Goal: Transaction & Acquisition: Purchase product/service

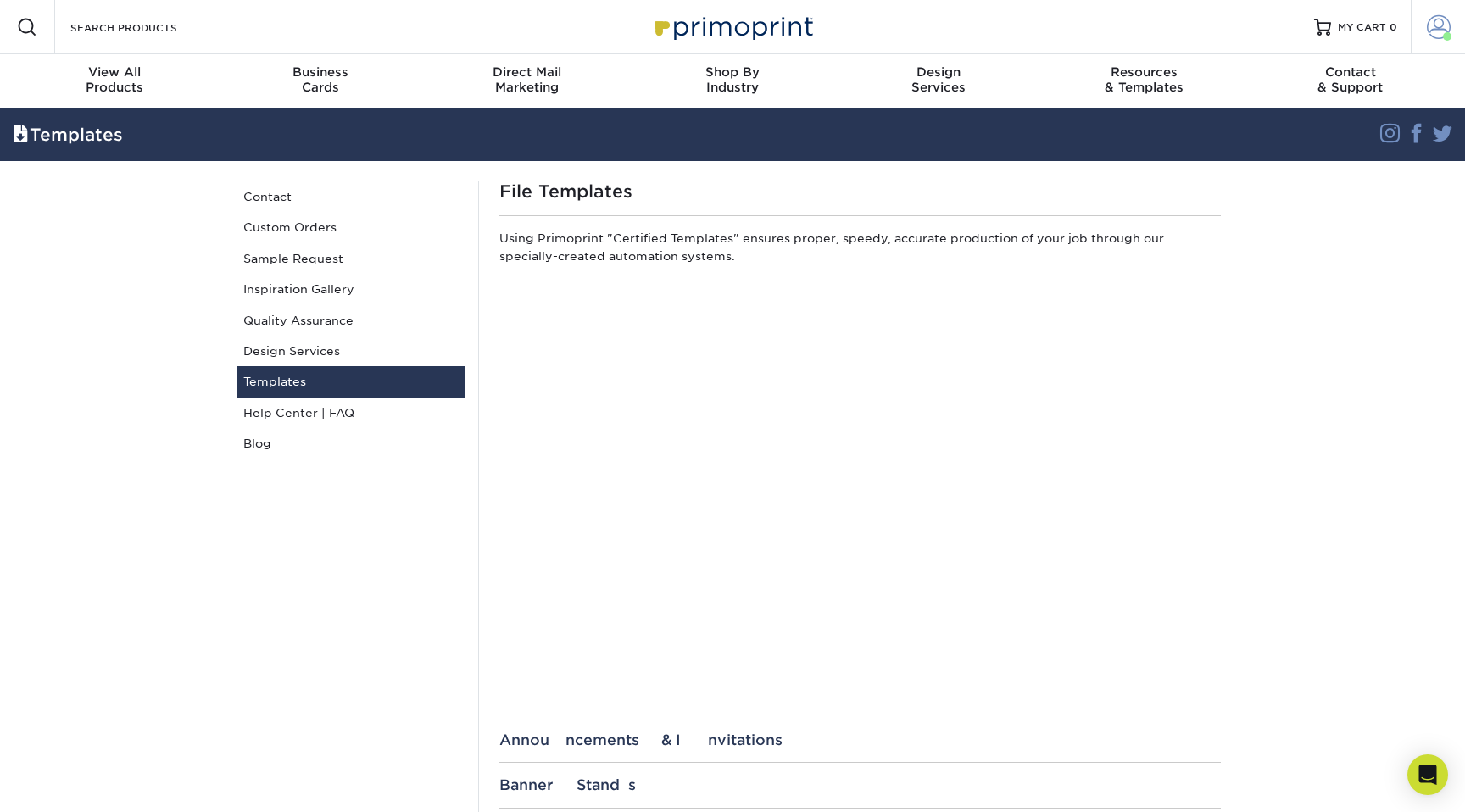
click at [1441, 35] on span at bounding box center [1439, 27] width 24 height 24
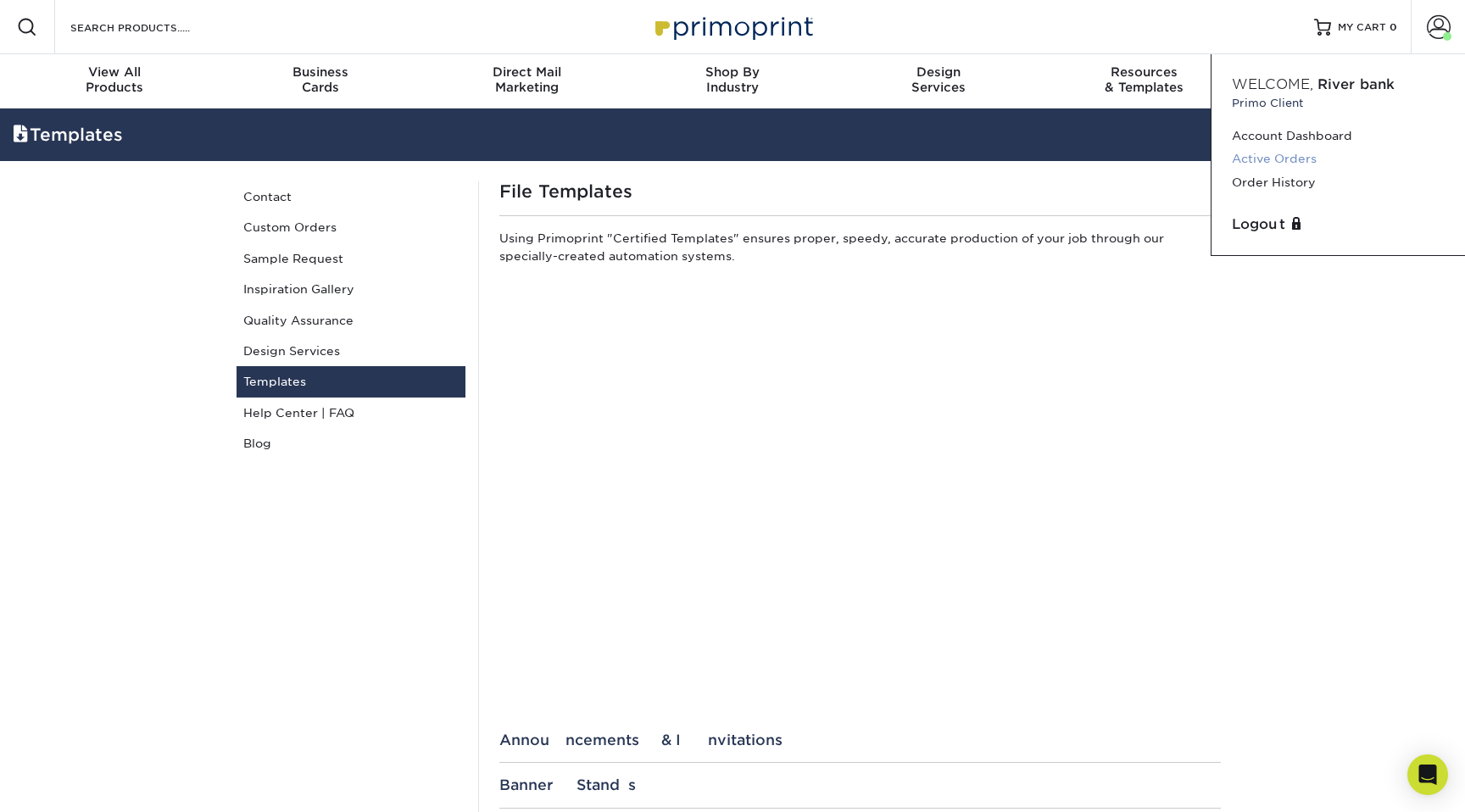
click at [1309, 155] on link "Active Orders" at bounding box center [1339, 159] width 213 height 23
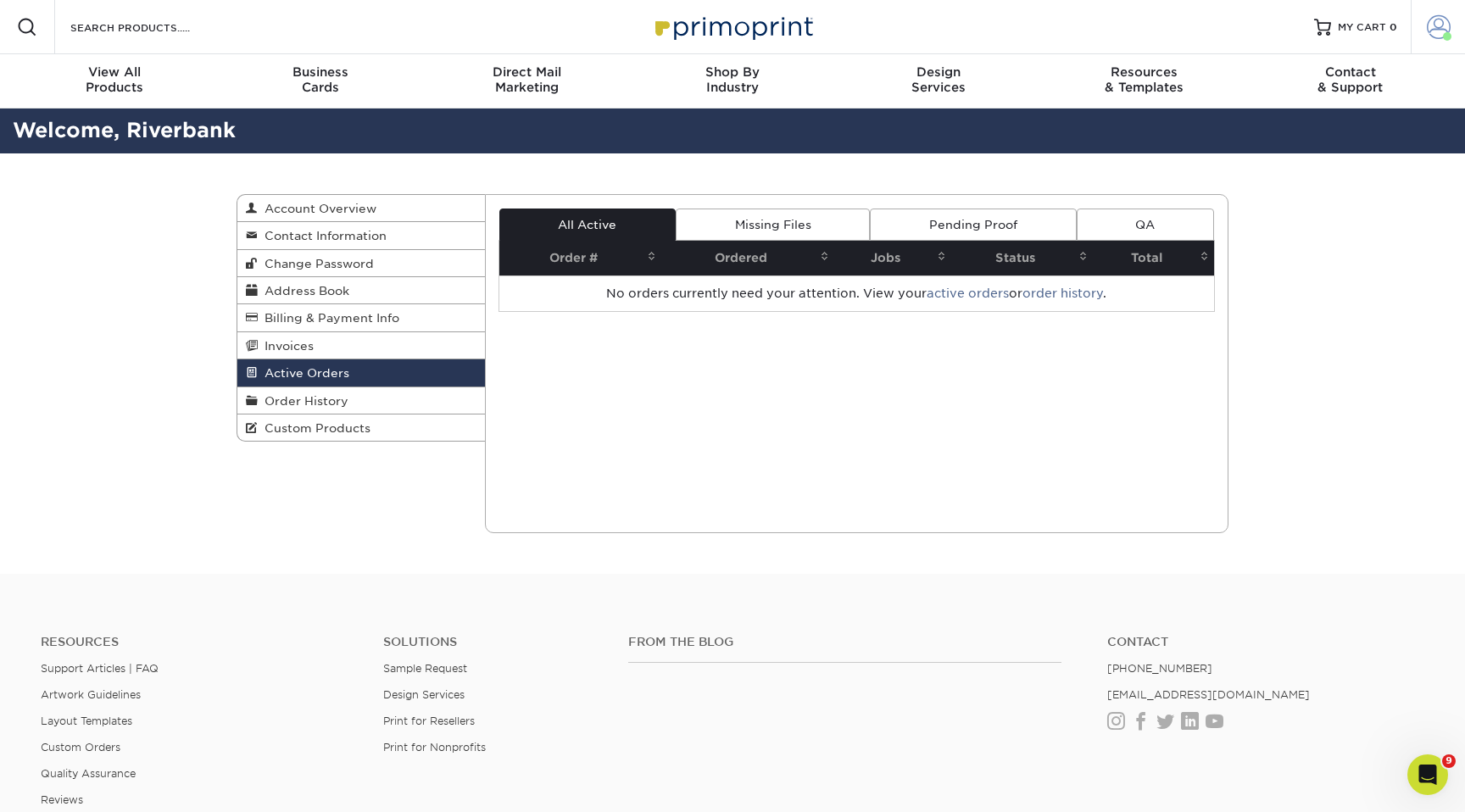
click at [1448, 31] on span at bounding box center [1439, 27] width 24 height 24
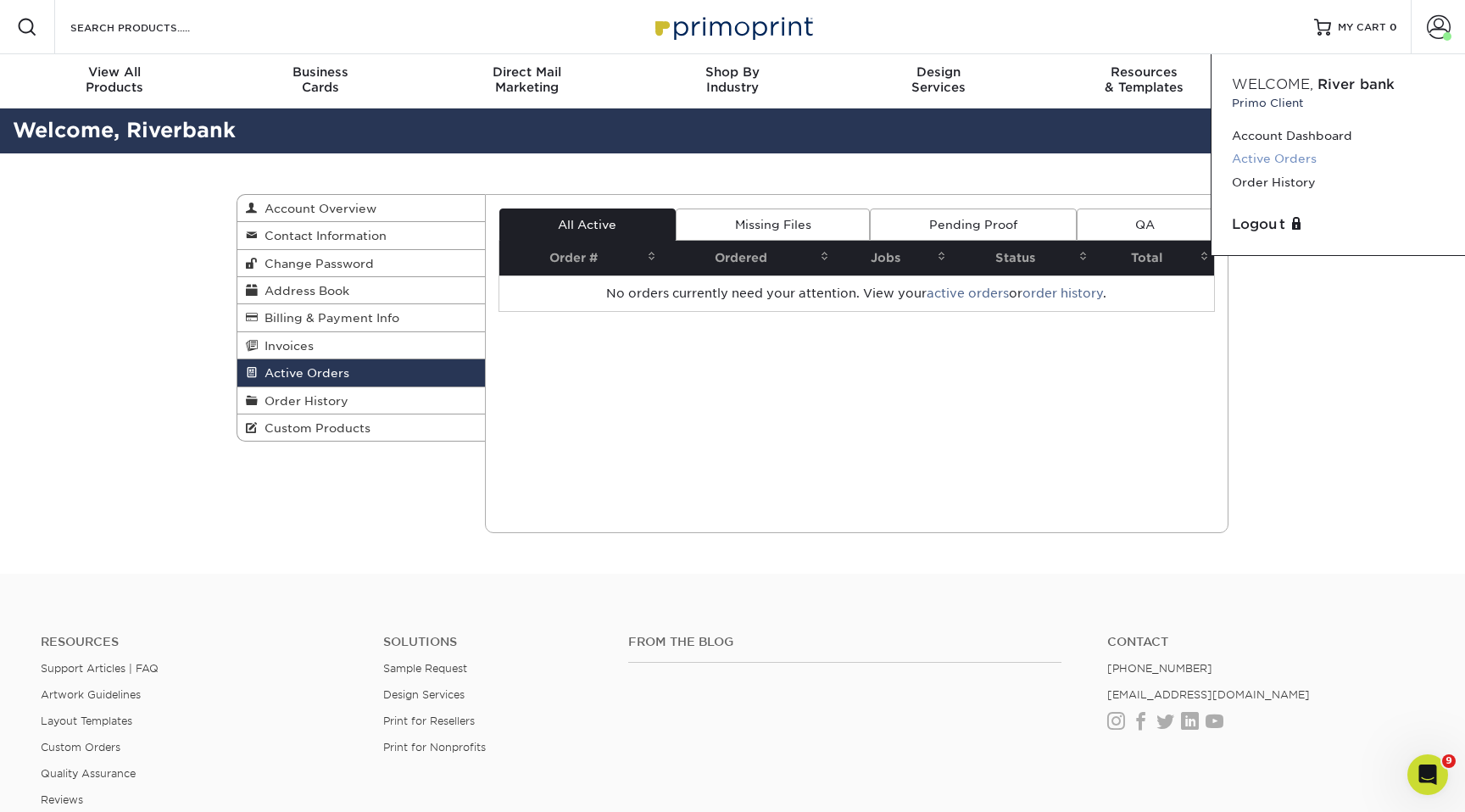
click at [1294, 150] on link "Active Orders" at bounding box center [1339, 159] width 213 height 23
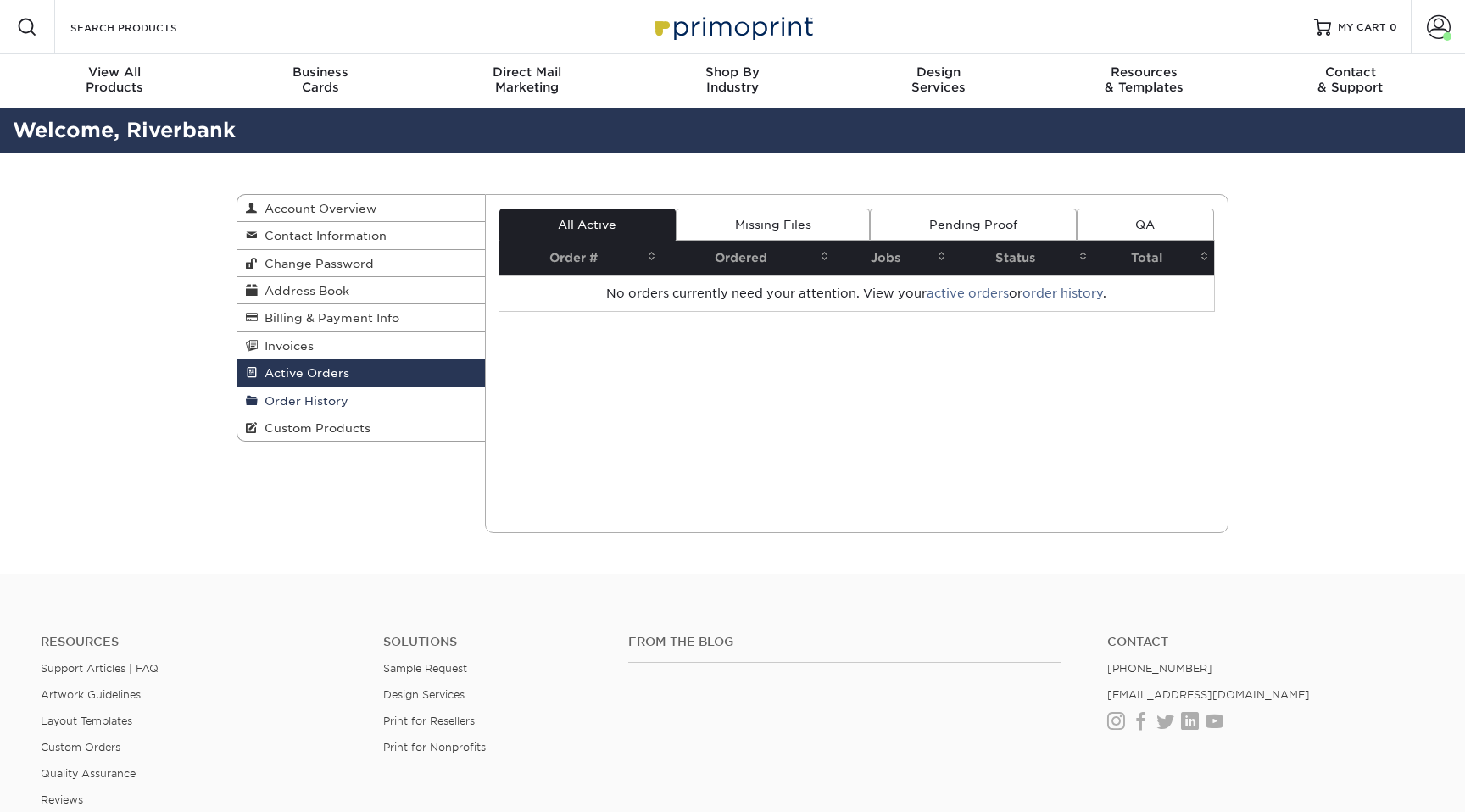
click at [323, 408] on span "Order History" at bounding box center [303, 401] width 91 height 14
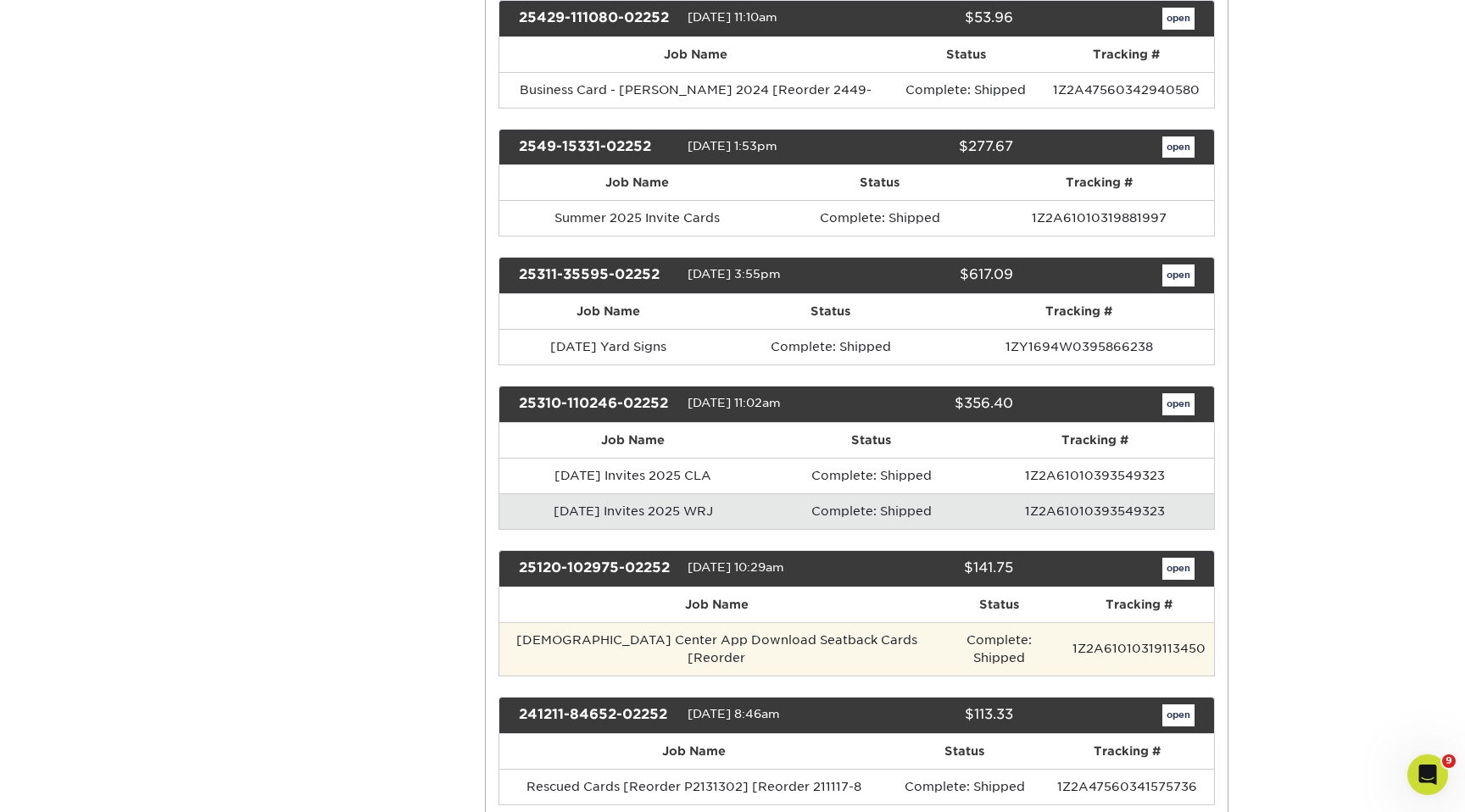
click at [971, 639] on td "Complete: Shipped" at bounding box center [999, 648] width 130 height 53
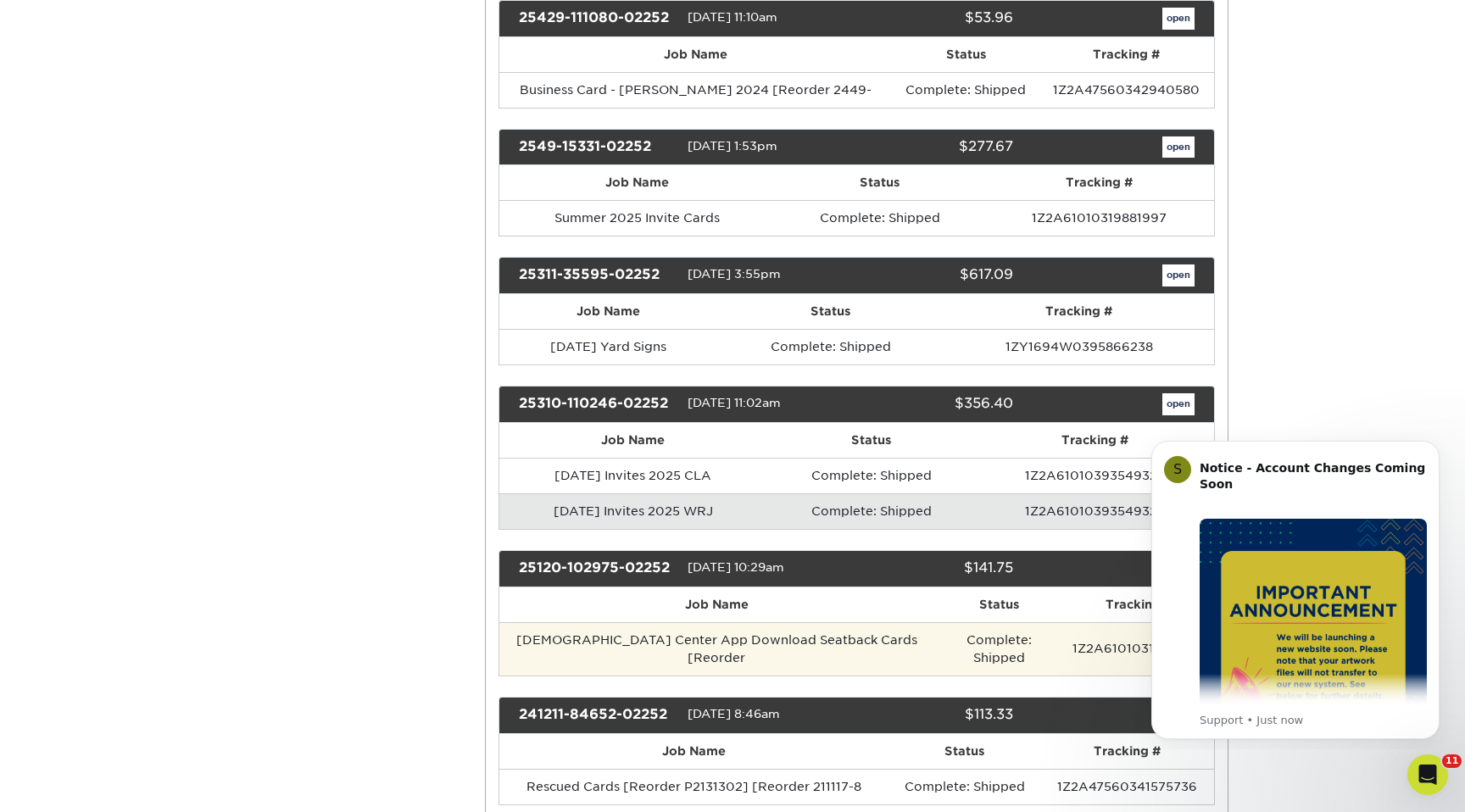
click at [779, 643] on td "Church Center App Download Seatback Cards [Reorder" at bounding box center [717, 648] width 436 height 53
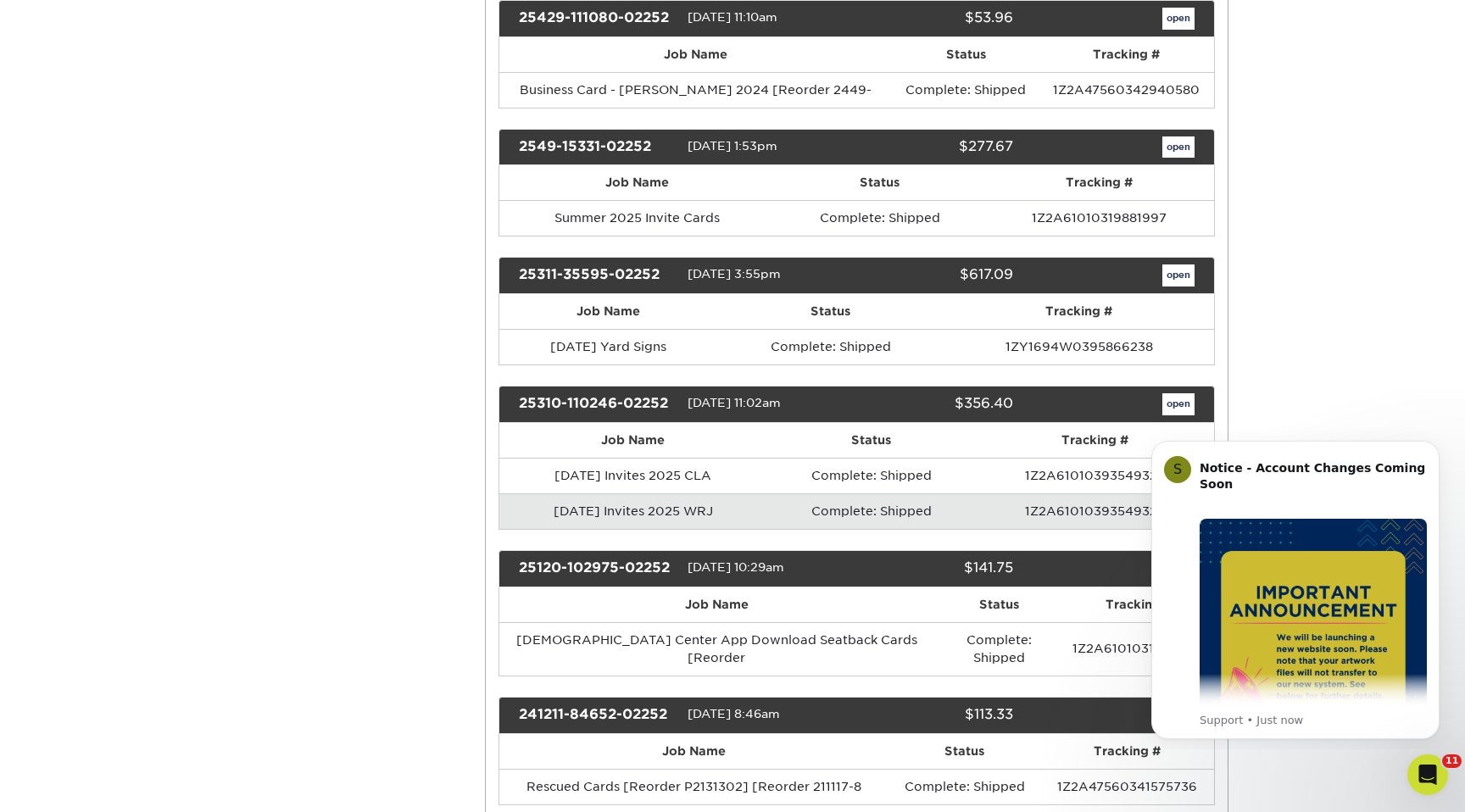
click at [1068, 570] on div "open" at bounding box center [1117, 568] width 182 height 22
click at [1440, 443] on button "Dismiss notification" at bounding box center [1434, 446] width 22 height 22
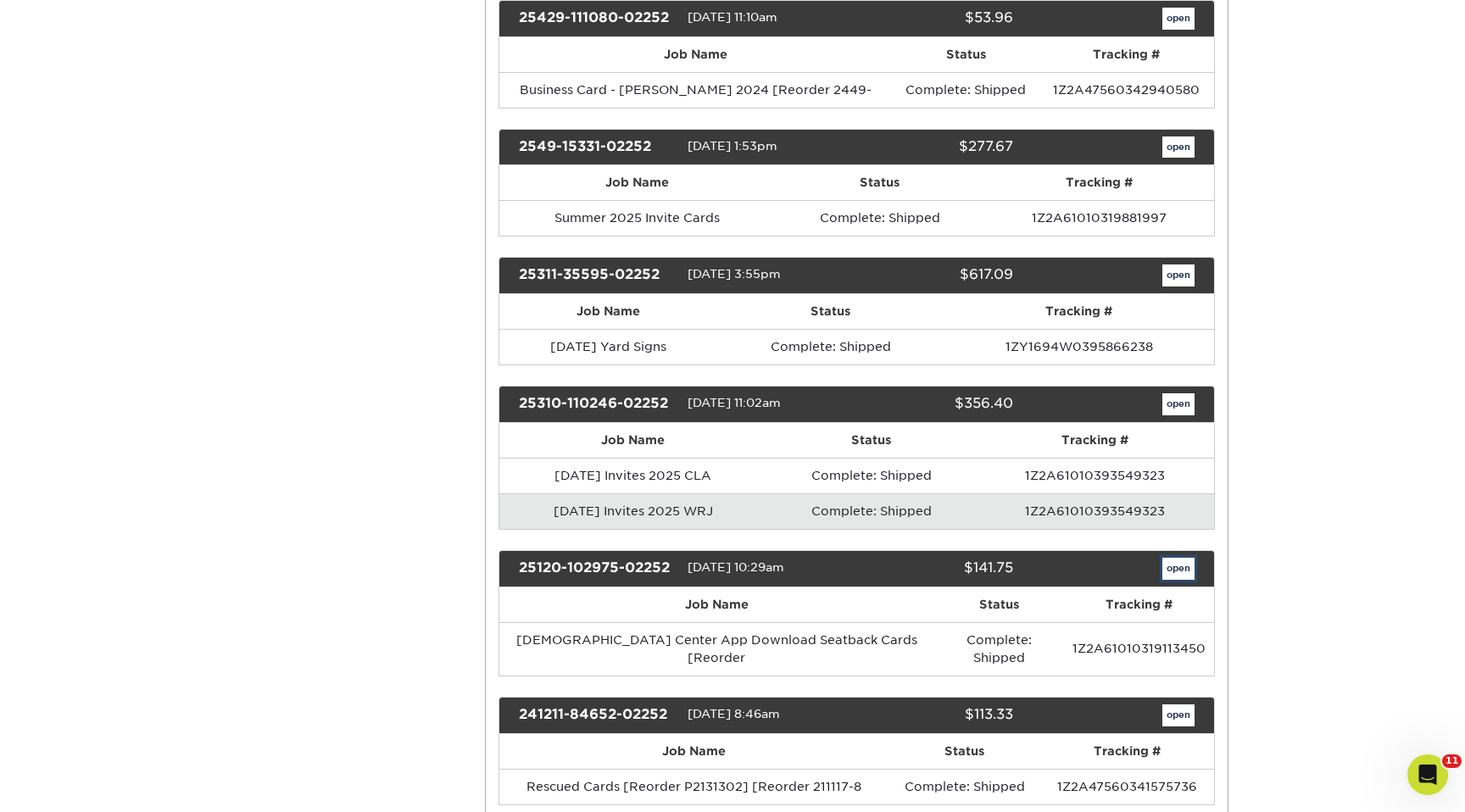
click at [1180, 560] on link "open" at bounding box center [1179, 568] width 32 height 22
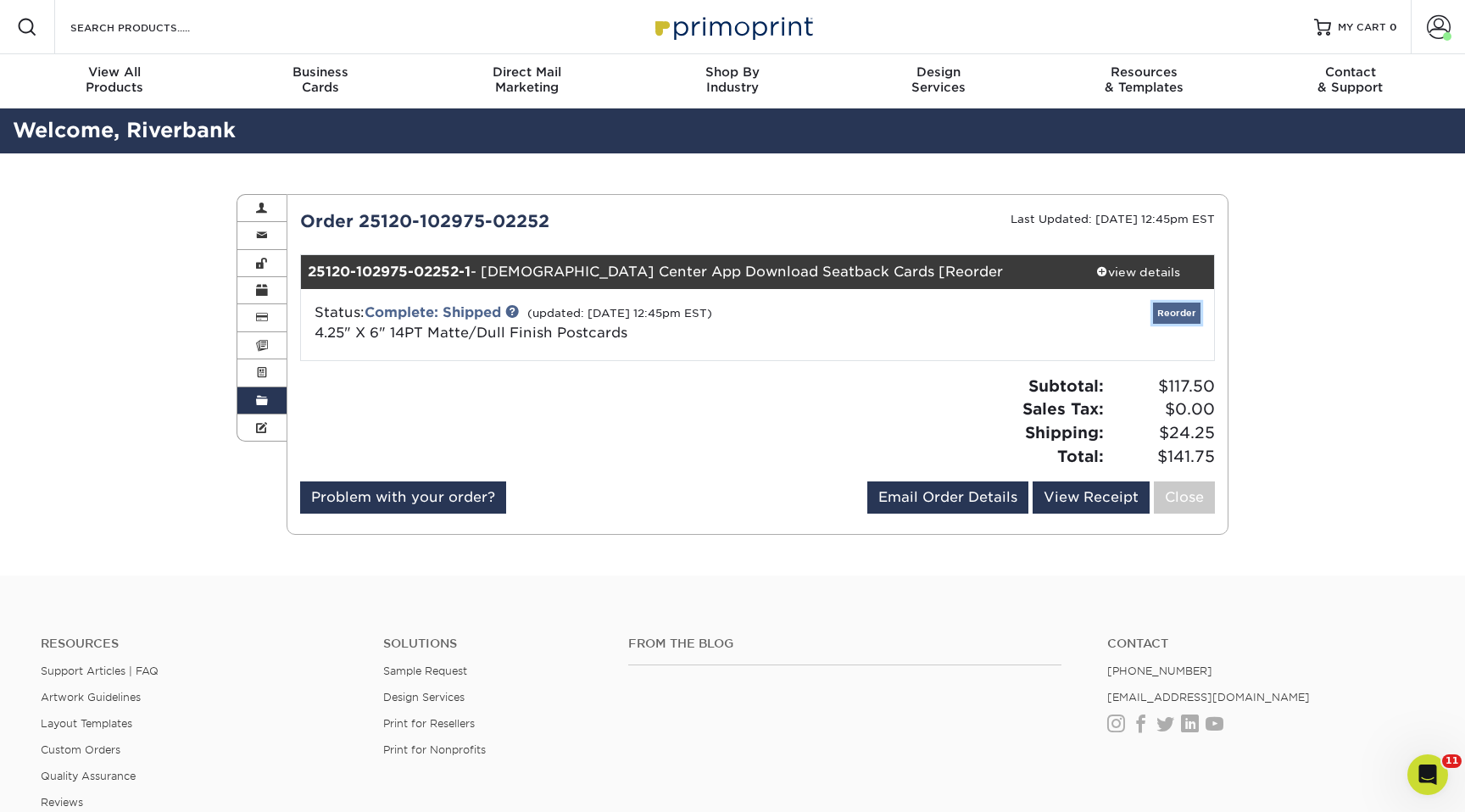
click at [1182, 308] on link "Reorder" at bounding box center [1177, 313] width 48 height 21
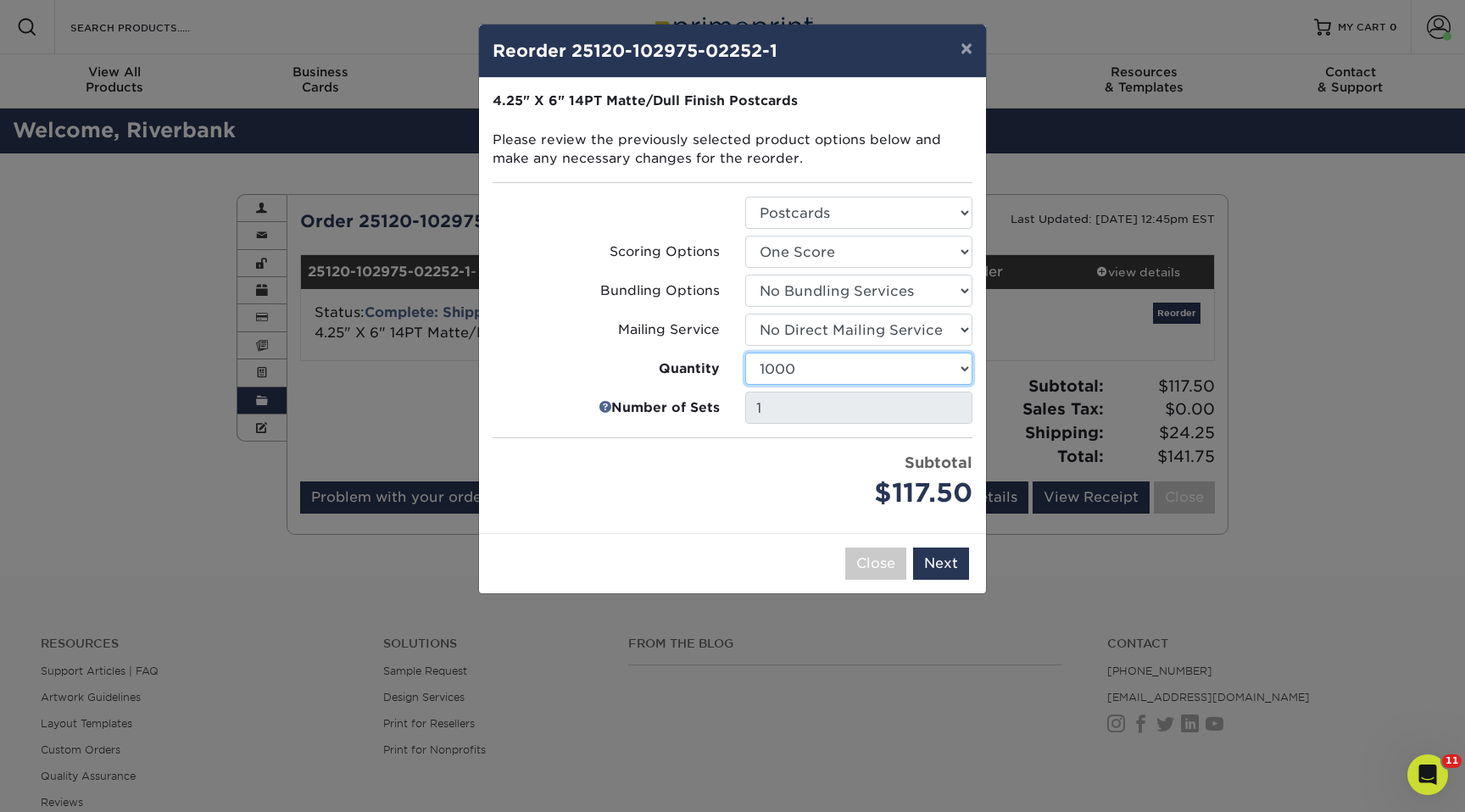
click at [901, 371] on select "100 250 500 1000 2500 5000 10000 15000 20000 25000 30000 35000 40000 45000 5000…" at bounding box center [859, 369] width 227 height 32
select select "02d8d163-ee8f-41cc-acce-9863ad0deb38"
click at [745, 353] on select "100 250 500 1000 2500 5000 10000 15000 20000 25000 30000 35000 40000 45000 5000…" at bounding box center [859, 369] width 227 height 32
click at [936, 568] on button "Next" at bounding box center [941, 563] width 56 height 32
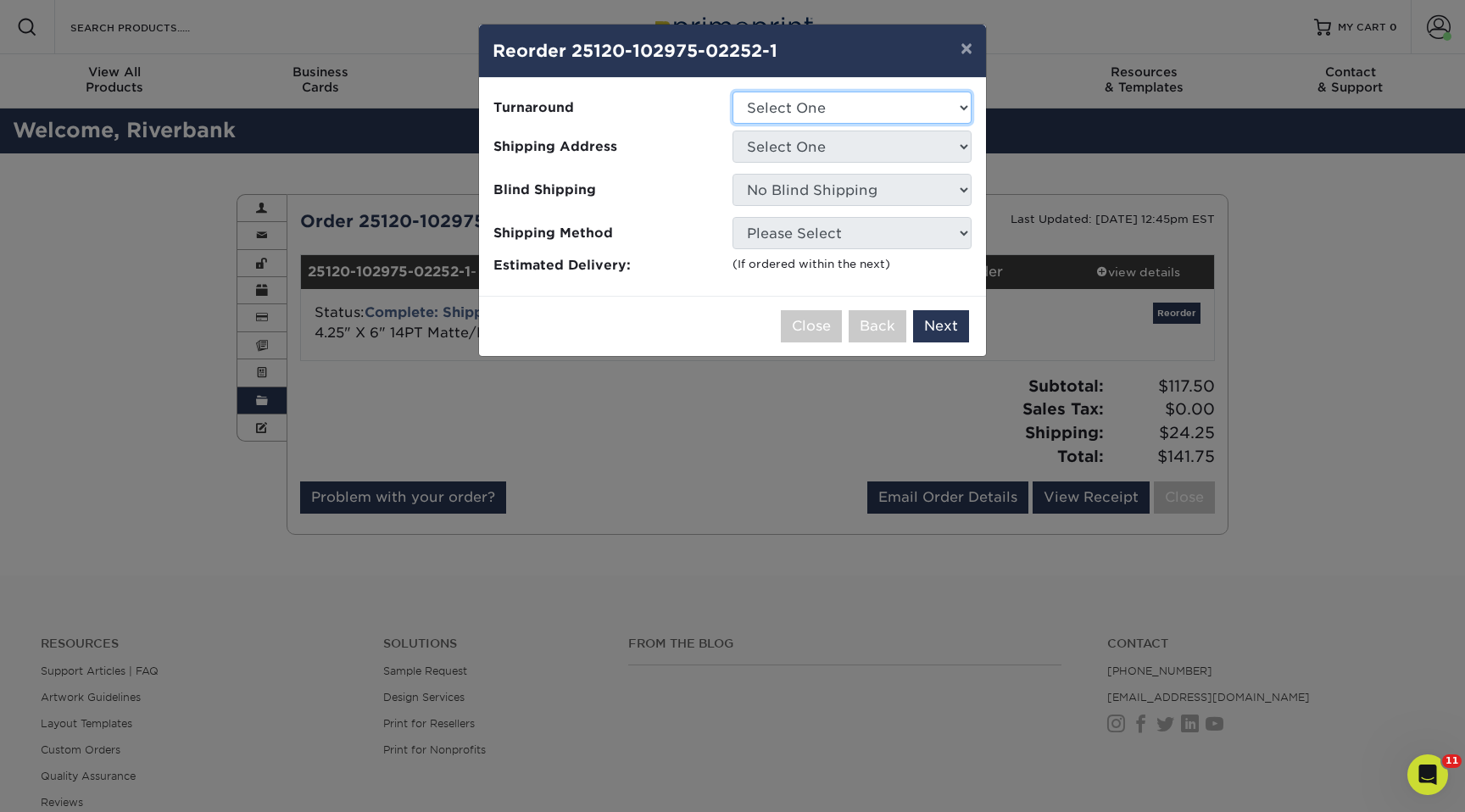
click at [838, 97] on select "Select One 2-4 Business Days 2 Day Next Business Day" at bounding box center [852, 108] width 239 height 32
select select "4cd927df-9af3-49e0-ae5e-0a7dcebe5c56"
click at [732, 92] on select "Select One 2-4 Business Days 2 Day Next Business Day" at bounding box center [852, 108] width 239 height 32
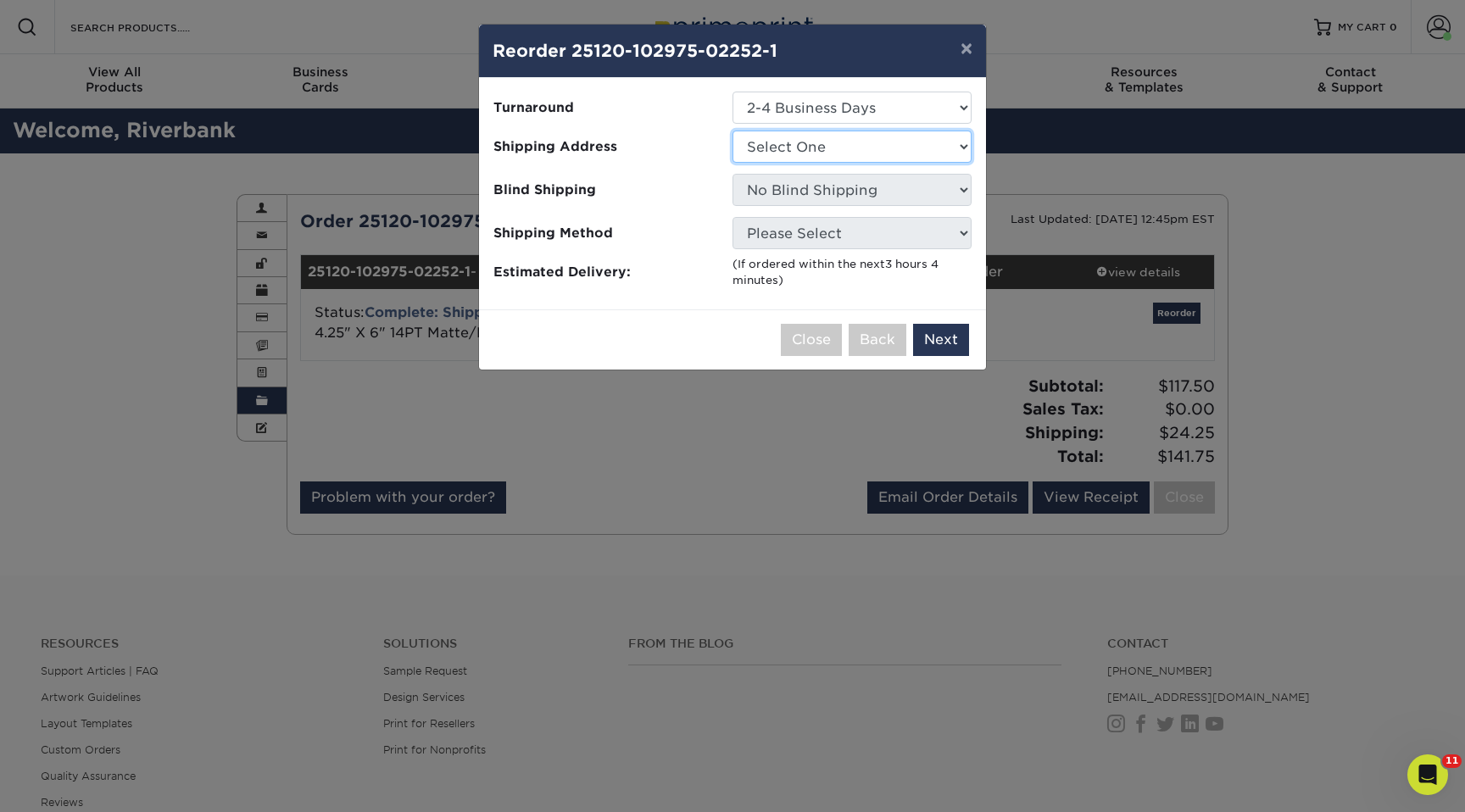
click at [839, 150] on select "Select One Jeremiah Home Riverbank Church Office WRJ Riverbank Office - Hannah …" at bounding box center [852, 147] width 239 height 32
select select "78248"
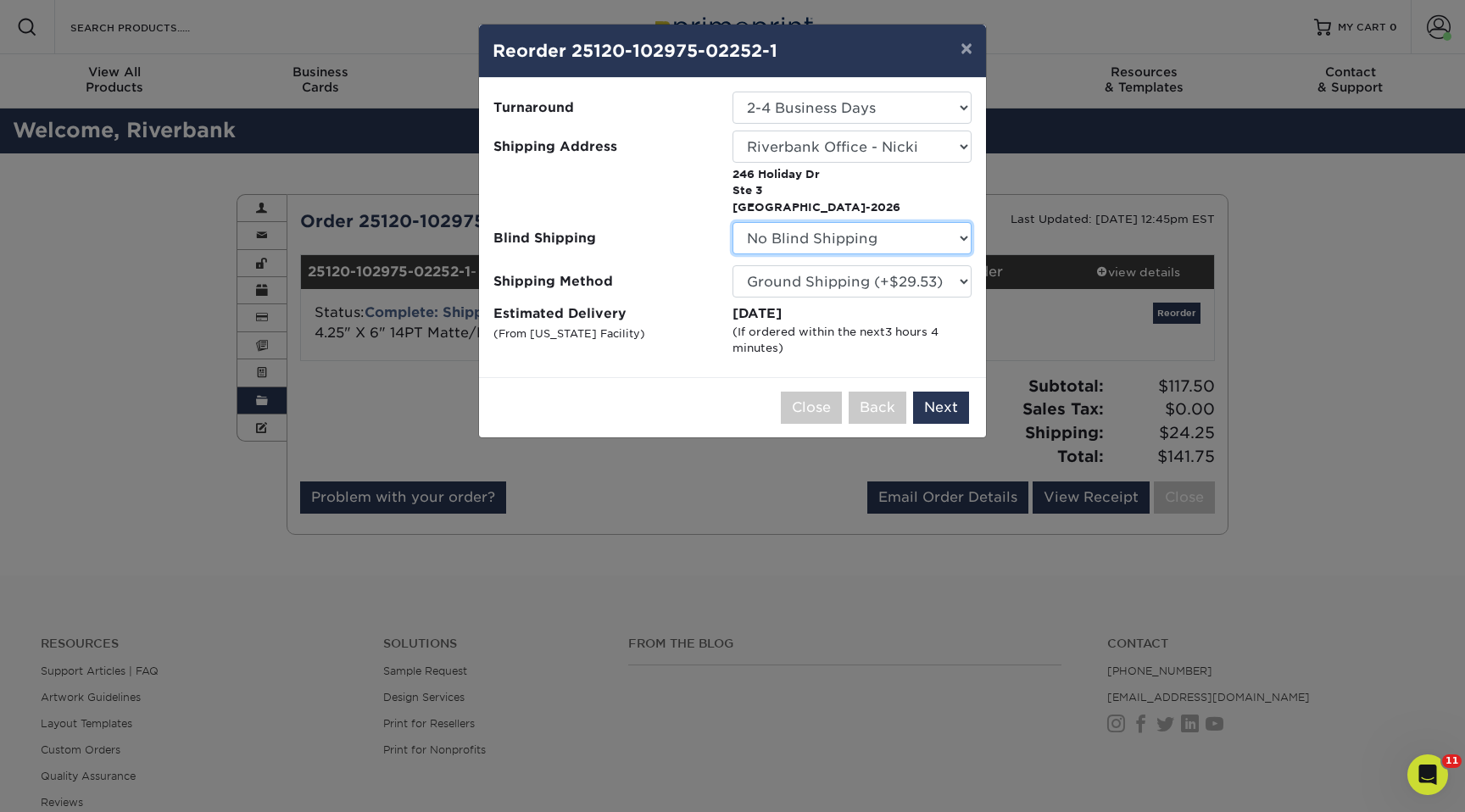
click at [868, 246] on select "No Blind Shipping Jeremiah Home Riverbank Church Office WRJ Riverbank Office - …" at bounding box center [852, 238] width 239 height 32
click at [732, 222] on select "No Blind Shipping Jeremiah Home Riverbank Church Office WRJ Riverbank Office - …" at bounding box center [852, 238] width 239 height 32
click at [872, 288] on select "Please Select Ground Shipping (+$29.53) 3 Day Shipping Service (+$41.01) 2 Day …" at bounding box center [852, 282] width 239 height 32
click at [732, 266] on select "Please Select Ground Shipping (+$29.53) 3 Day Shipping Service (+$41.01) 2 Day …" at bounding box center [852, 282] width 239 height 32
click at [940, 416] on button "Next" at bounding box center [941, 408] width 56 height 32
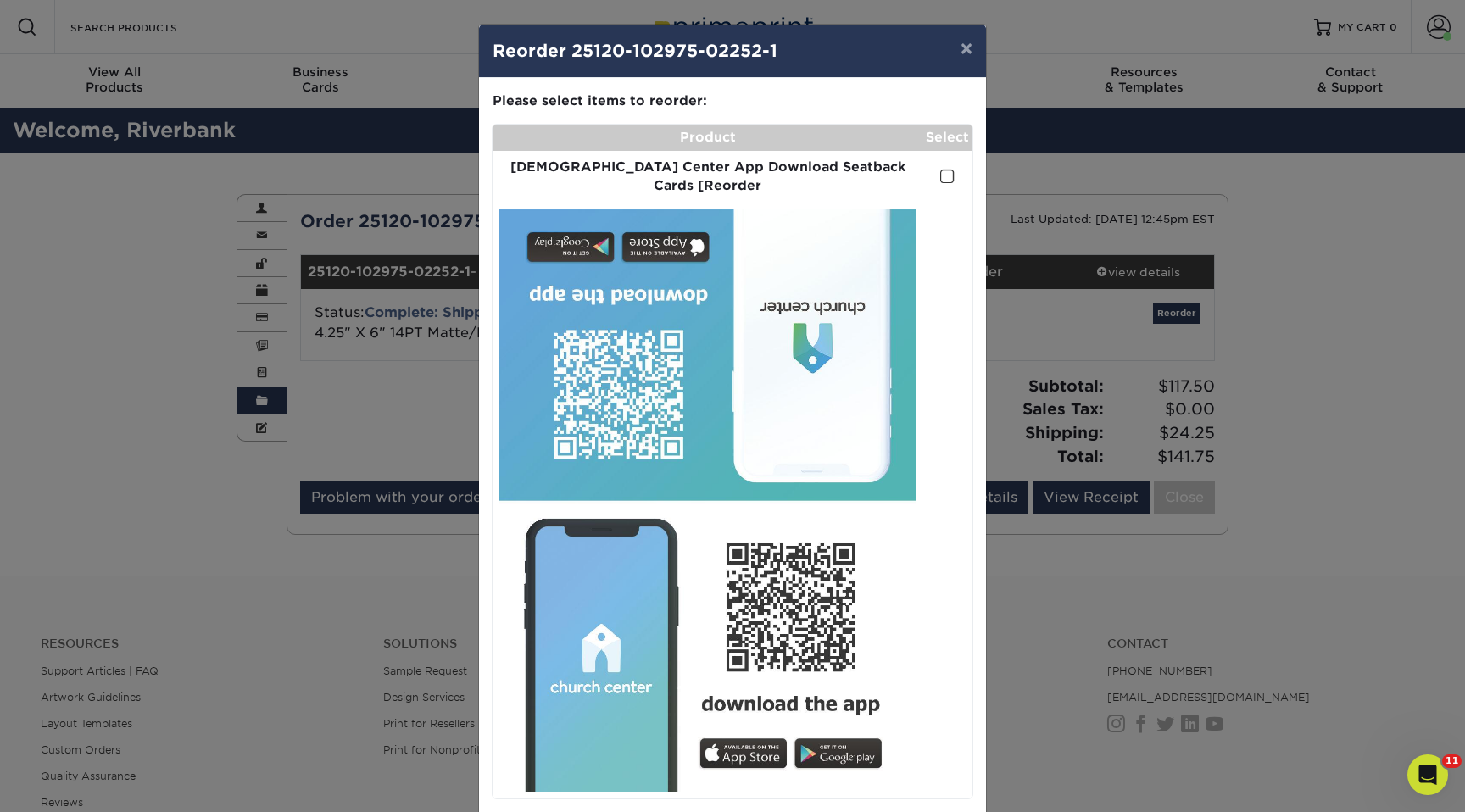
click at [943, 169] on span at bounding box center [947, 176] width 14 height 16
click at [0, 0] on input "checkbox" at bounding box center [0, 0] width 0 height 0
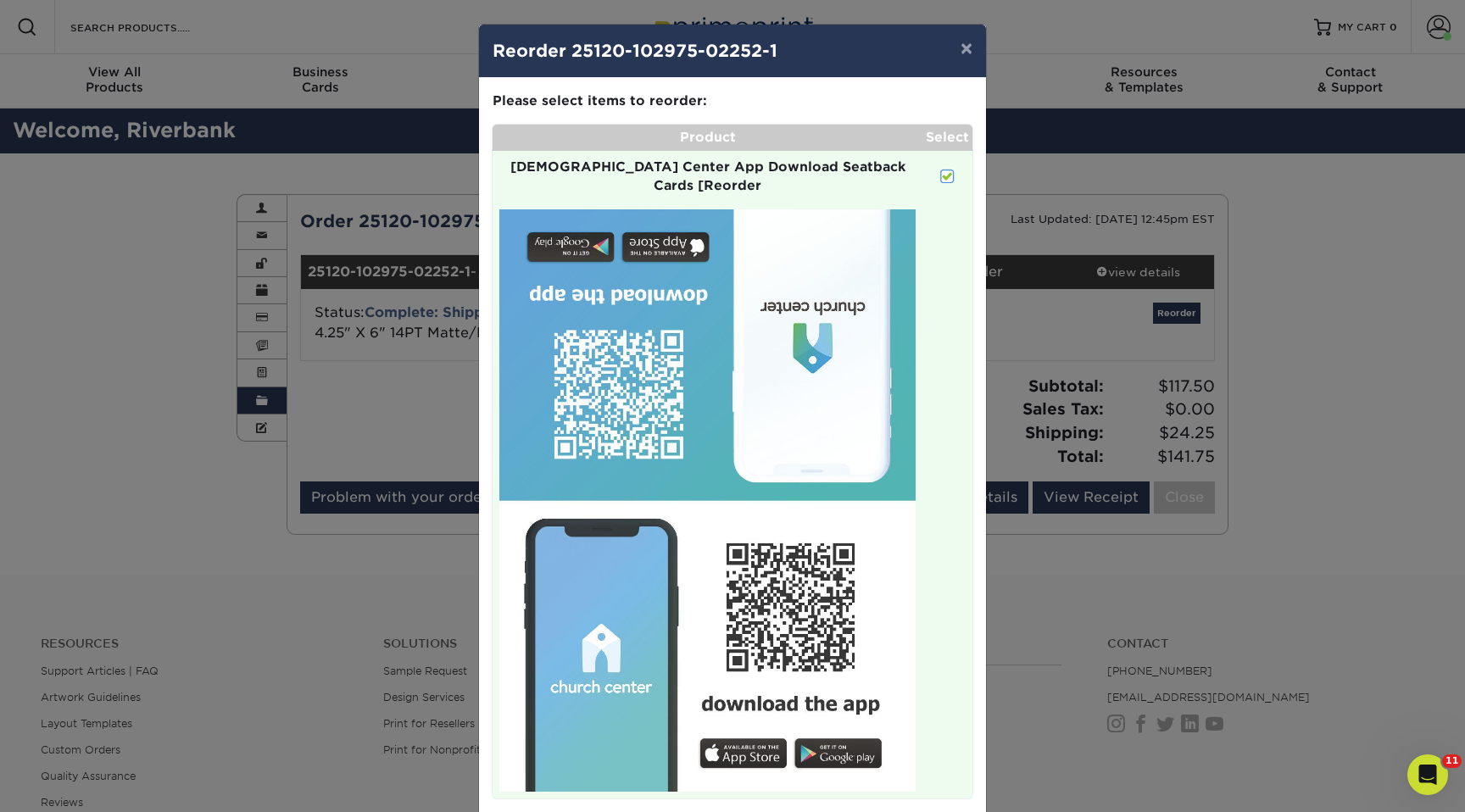
scroll to position [66, 0]
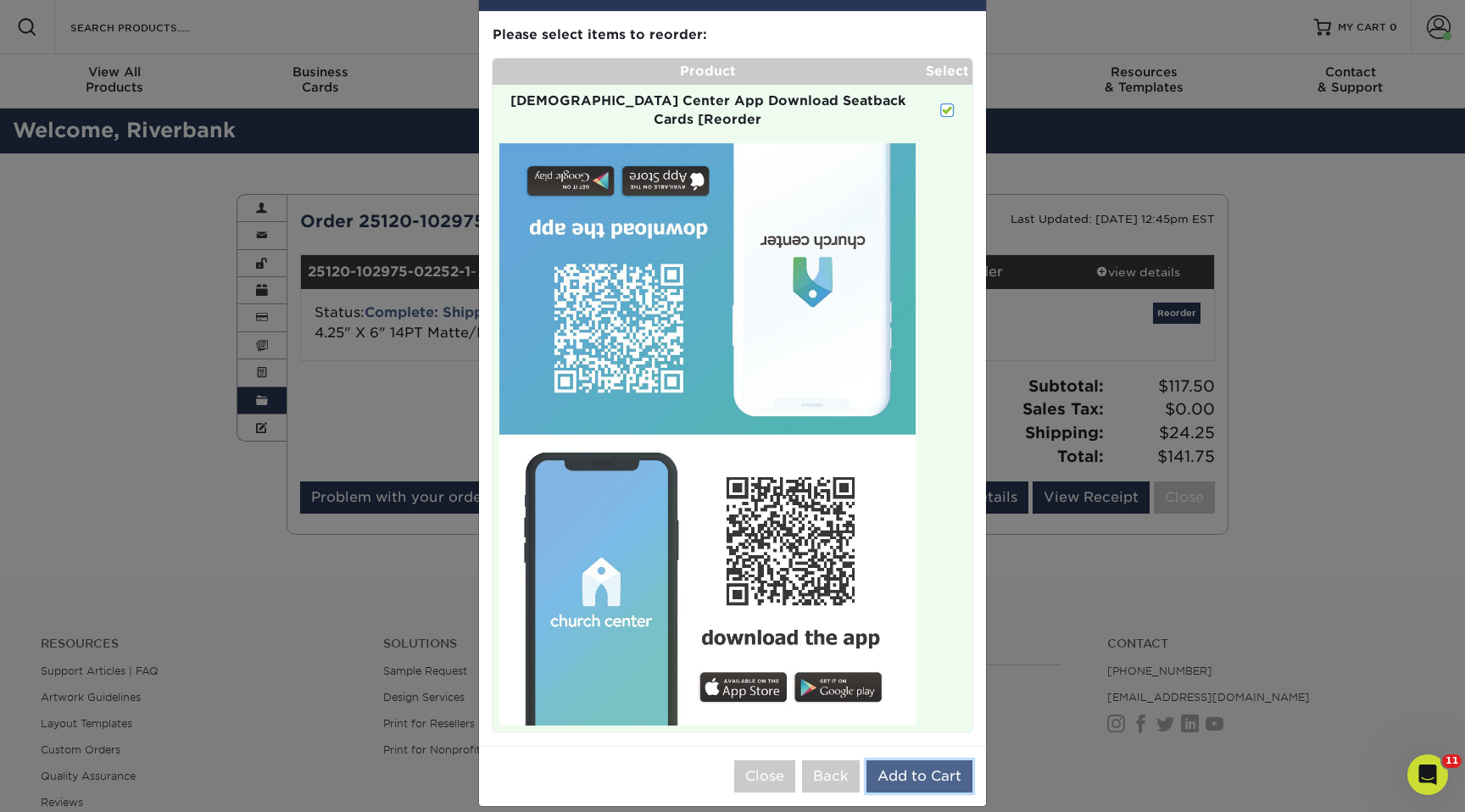
click at [939, 760] on button "Add to Cart" at bounding box center [919, 776] width 106 height 32
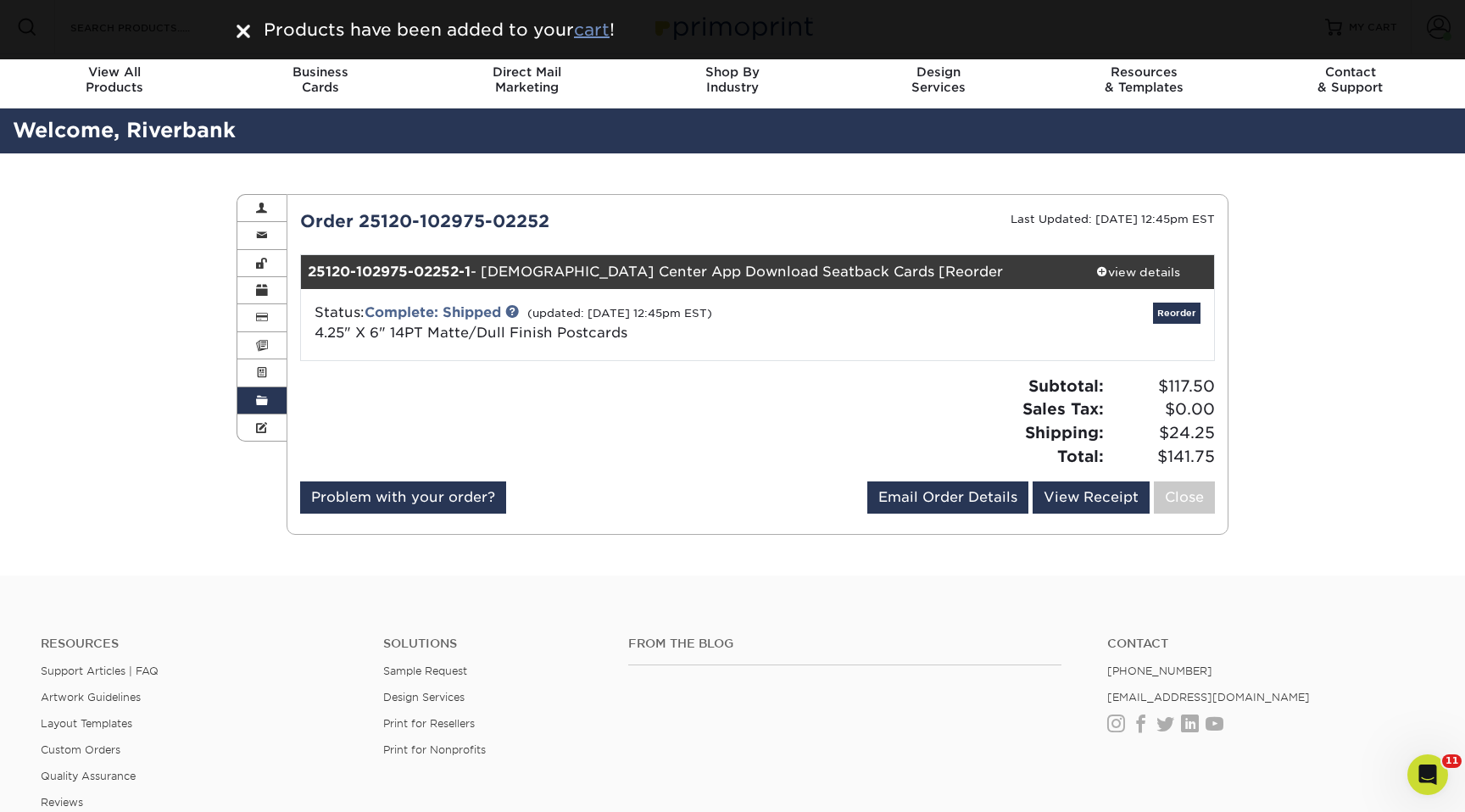
click at [592, 35] on u "cart" at bounding box center [592, 30] width 36 height 20
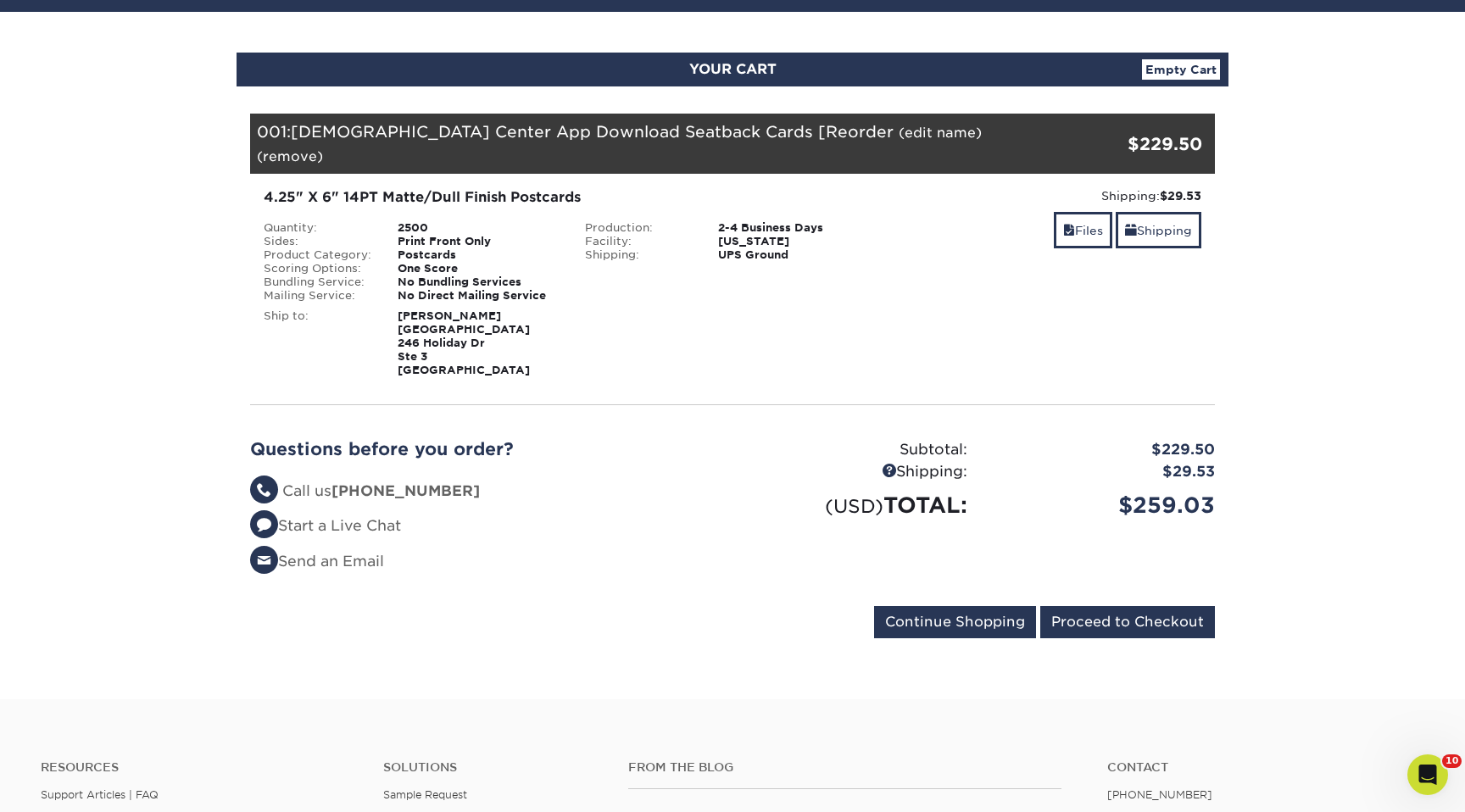
scroll to position [152, 0]
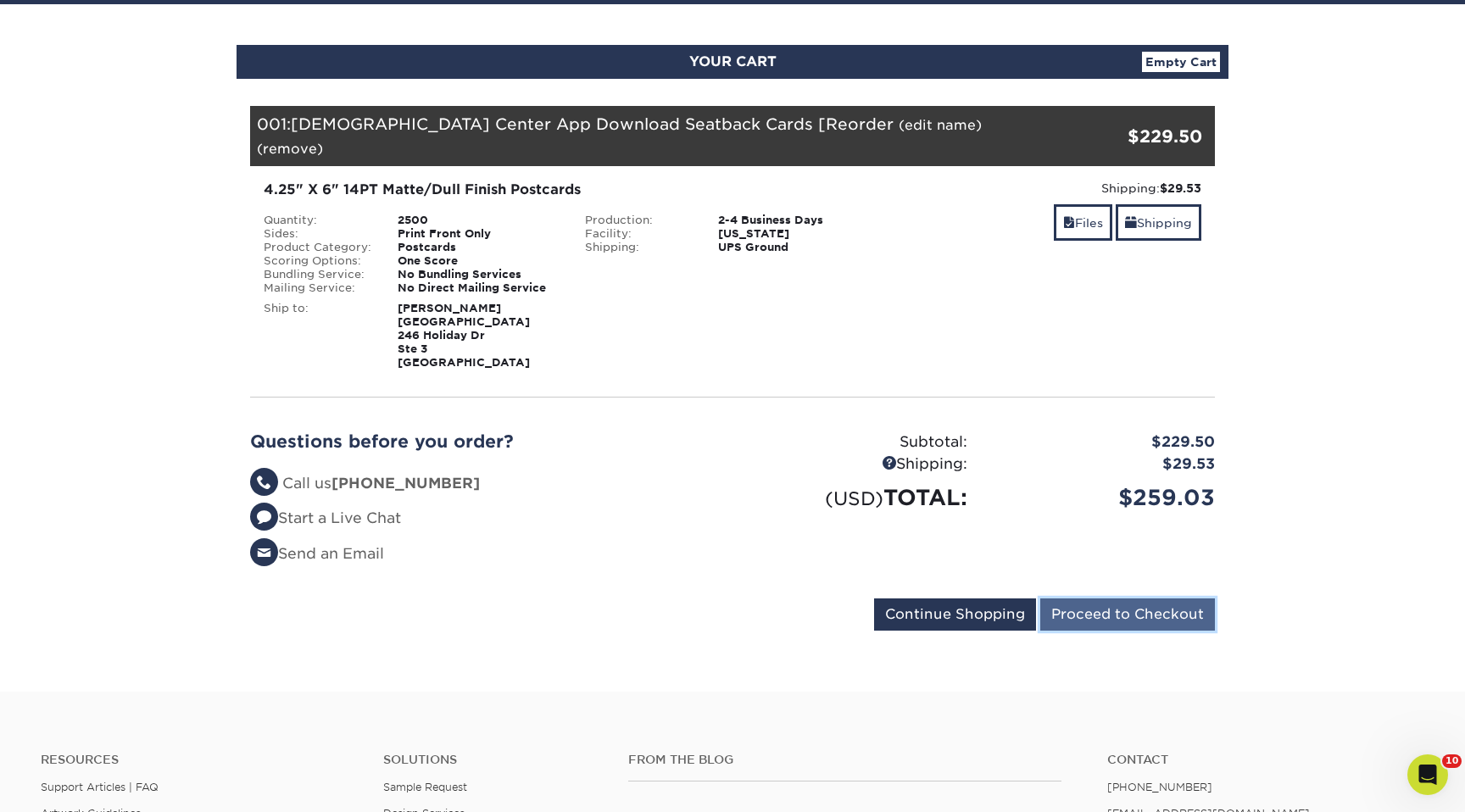
click at [1118, 608] on input "Proceed to Checkout" at bounding box center [1128, 614] width 175 height 32
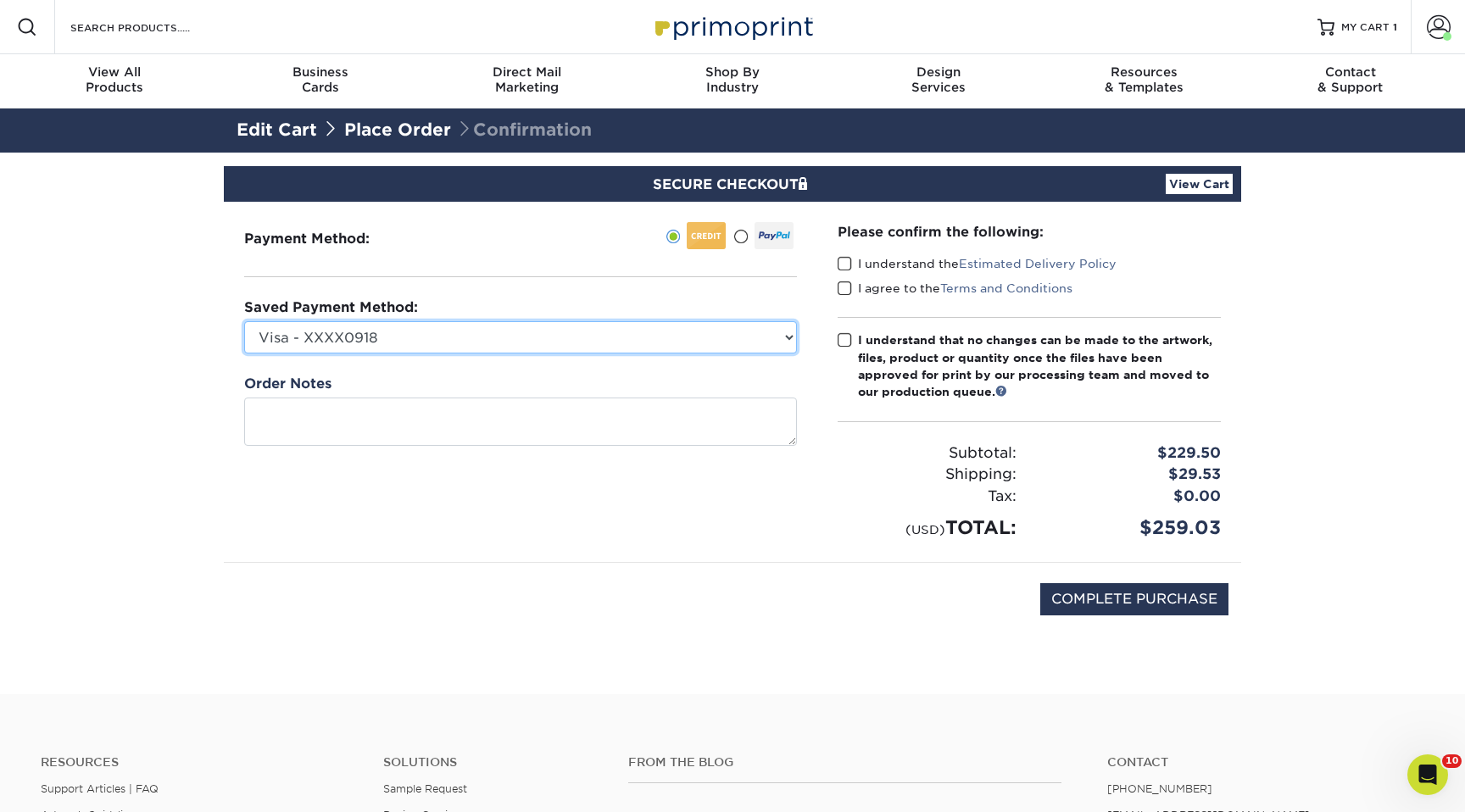
click at [656, 328] on select "Visa - XXXX0918 Visa - XXXX3807 Visa - XXXX3000 Visa - XXXX3000 Visa - XXXX6371…" at bounding box center [520, 338] width 553 height 32
select select "71775"
click at [244, 322] on select "Visa - XXXX0918 Visa - XXXX3807 Visa - XXXX3000 Visa - XXXX3000 Visa - XXXX6371…" at bounding box center [520, 338] width 553 height 32
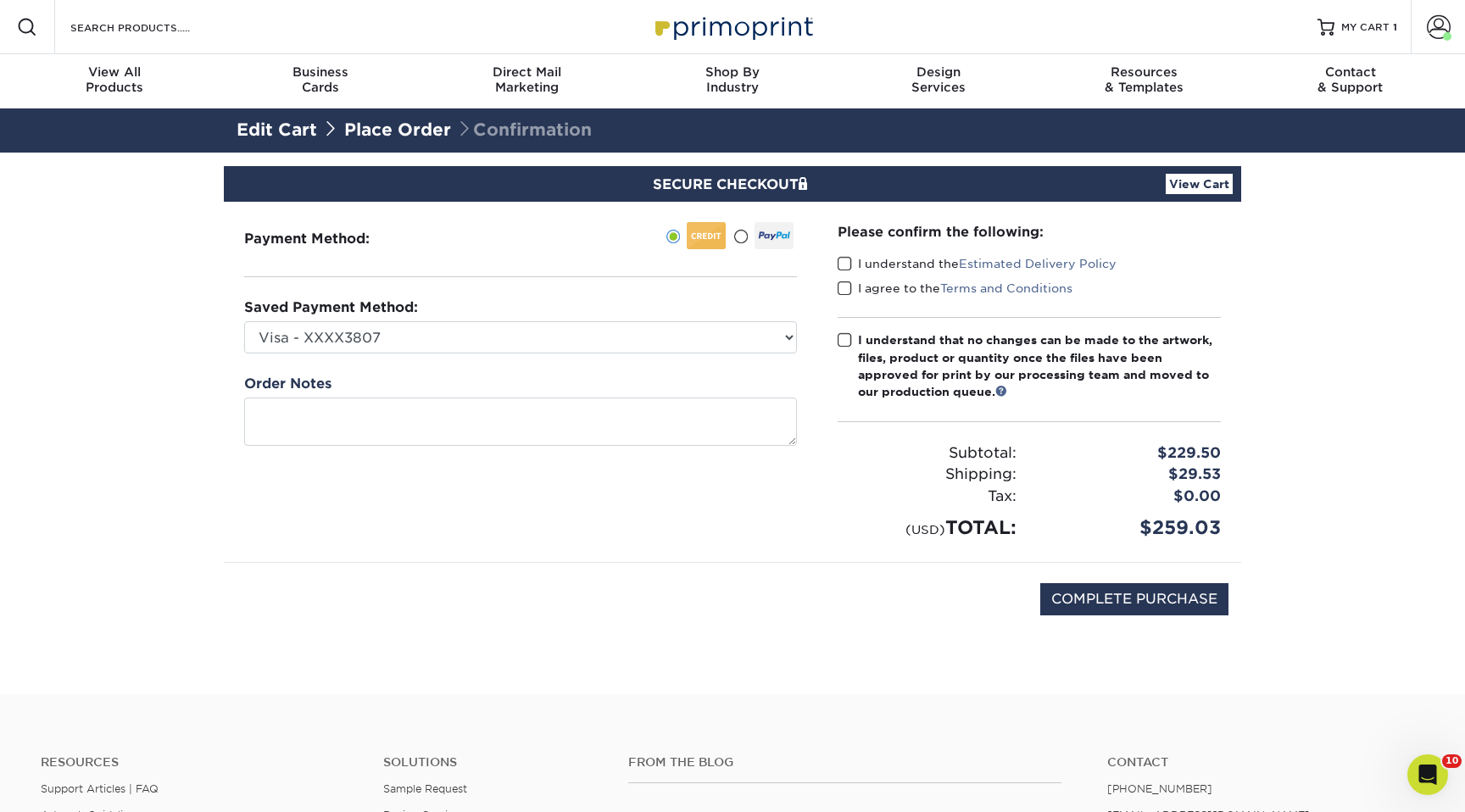
click at [842, 259] on span at bounding box center [845, 264] width 14 height 16
click at [0, 0] on input "I understand the Estimated Delivery Policy" at bounding box center [0, 0] width 0 height 0
click at [845, 288] on span at bounding box center [845, 288] width 14 height 16
click at [0, 0] on input "I agree to the Terms and Conditions" at bounding box center [0, 0] width 0 height 0
click at [843, 345] on span at bounding box center [845, 340] width 14 height 16
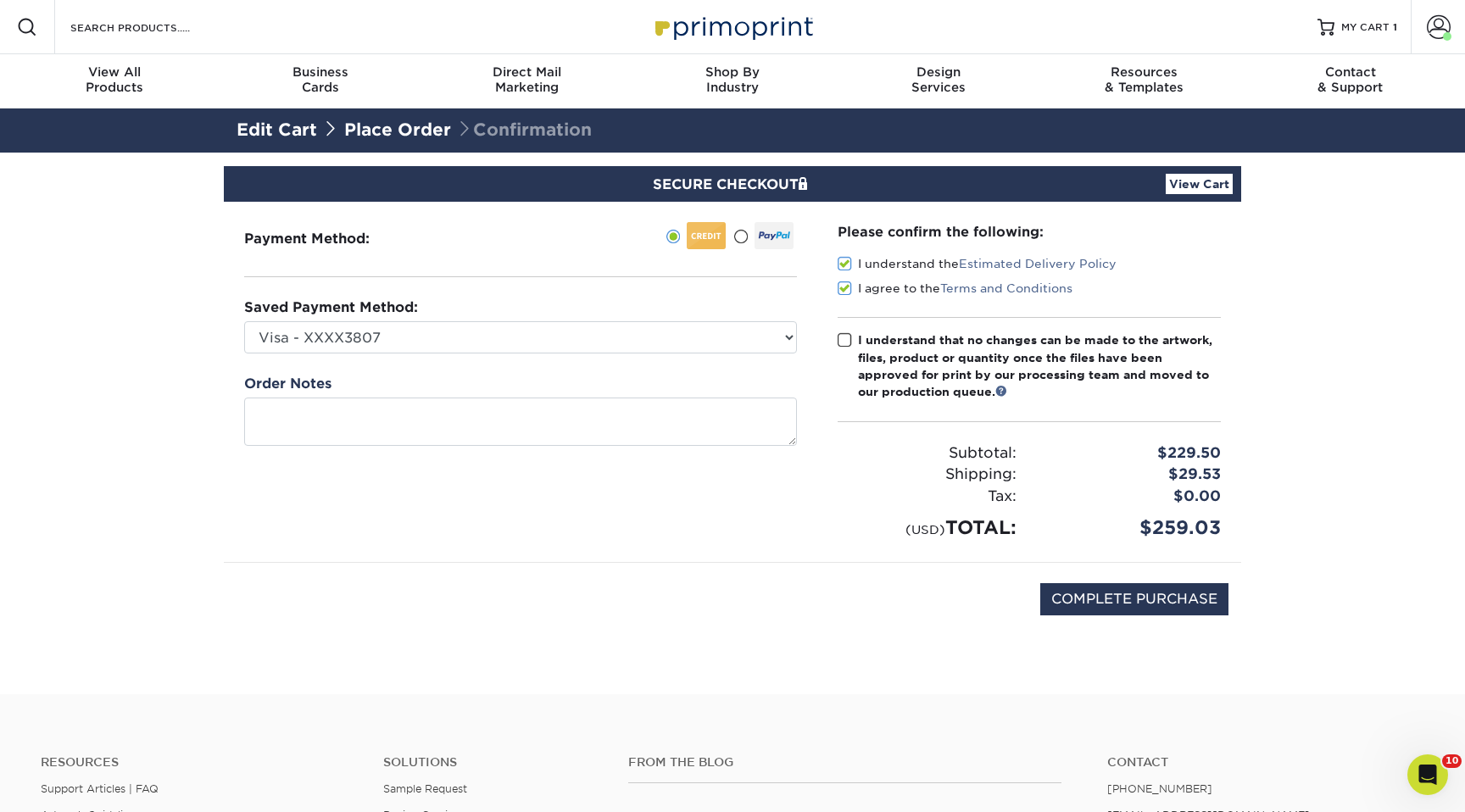
click at [0, 0] on input "I understand that no changes can be made to the artwork, files, product or quan…" at bounding box center [0, 0] width 0 height 0
click at [1092, 606] on input "COMPLETE PURCHASE" at bounding box center [1135, 599] width 188 height 32
type input "PROCESSING, PLEASE WAIT..."
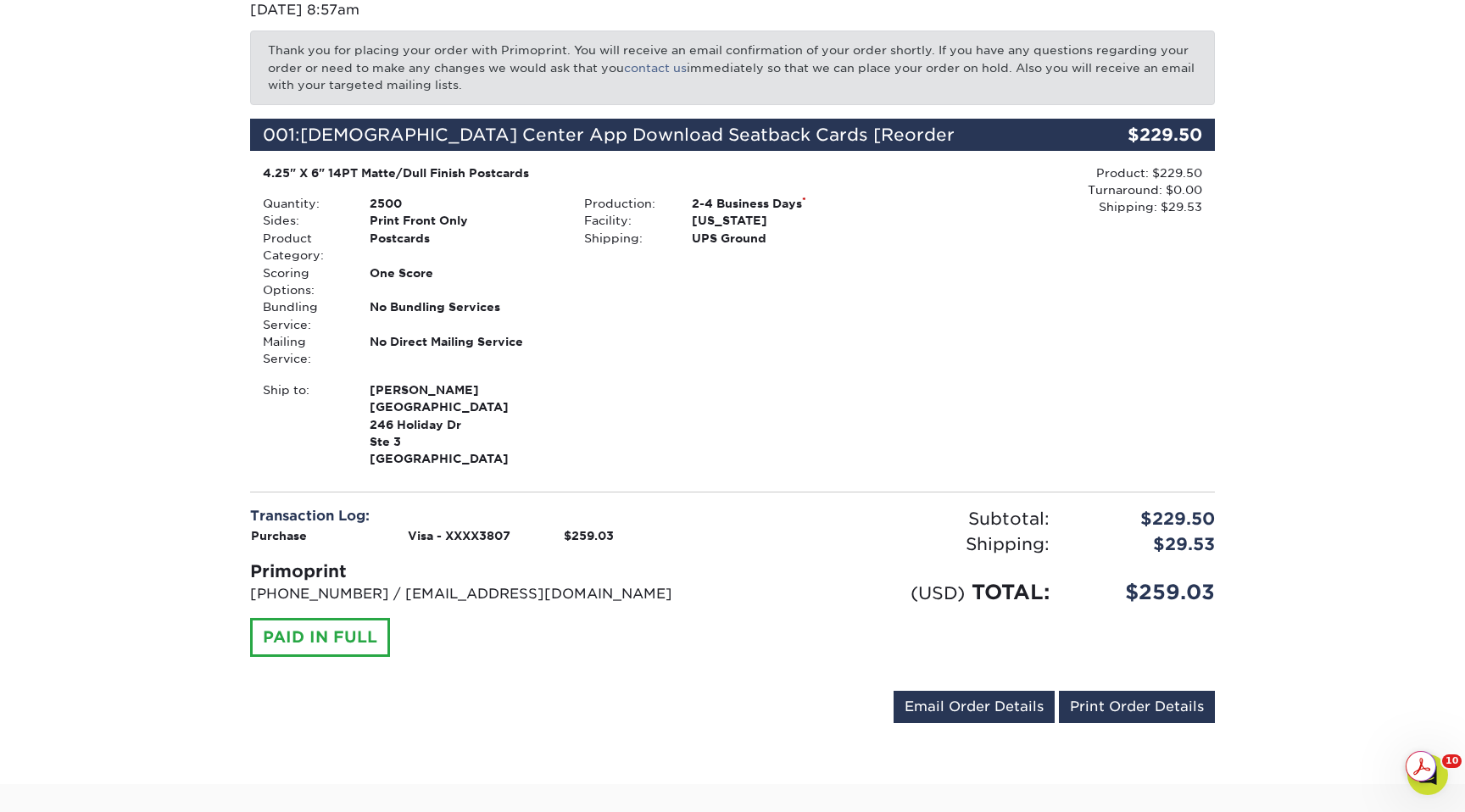
scroll to position [277, 0]
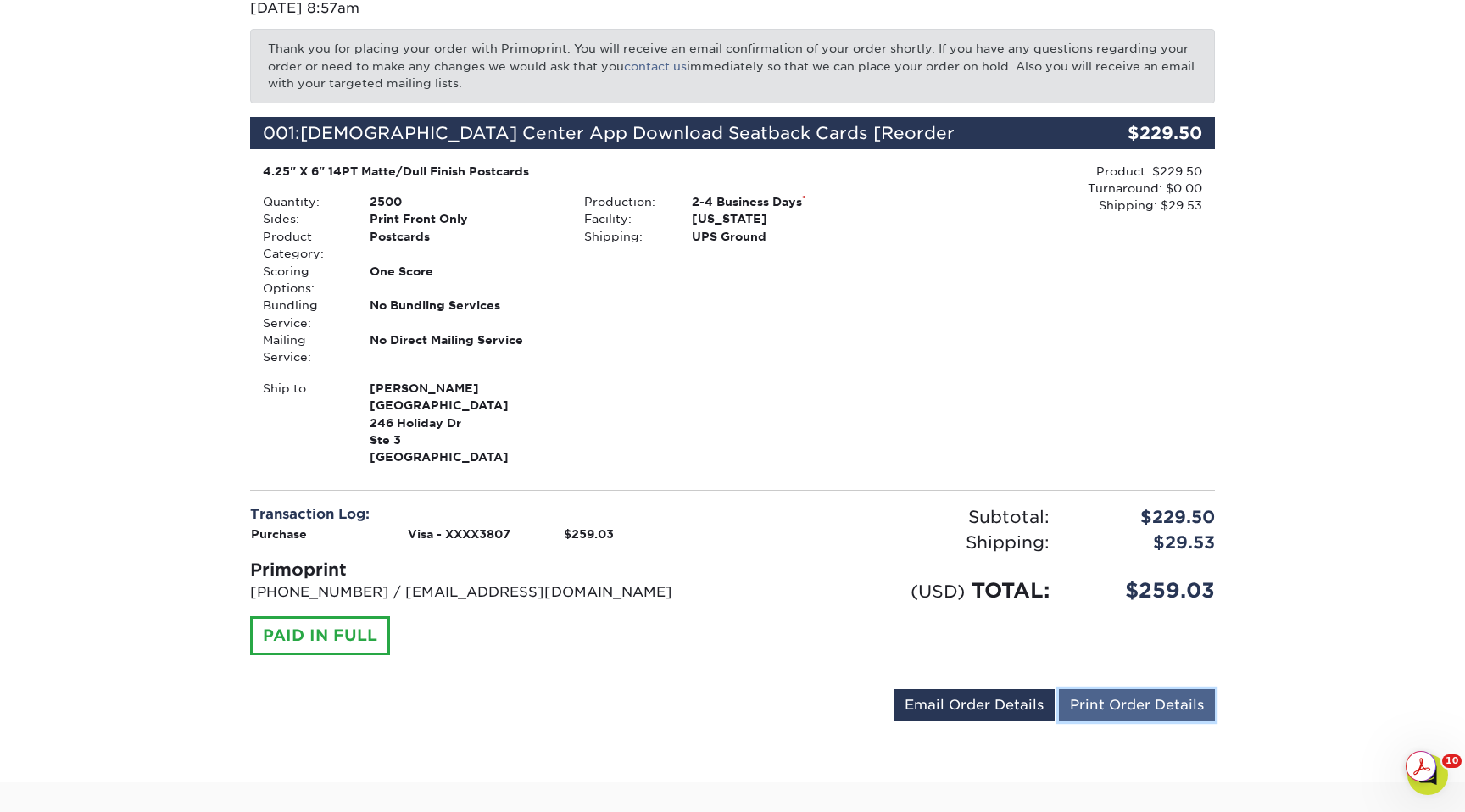
click at [1092, 721] on link "Print Order Details" at bounding box center [1137, 705] width 156 height 32
